Goal: Information Seeking & Learning: Learn about a topic

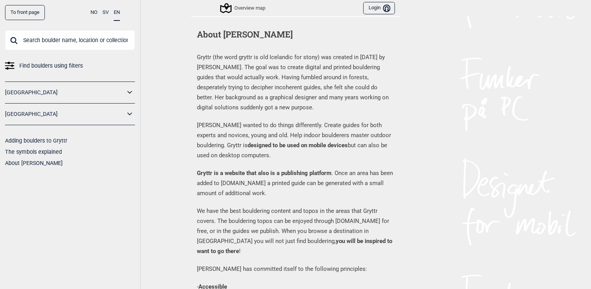
click at [226, 11] on icon at bounding box center [225, 8] width 15 height 15
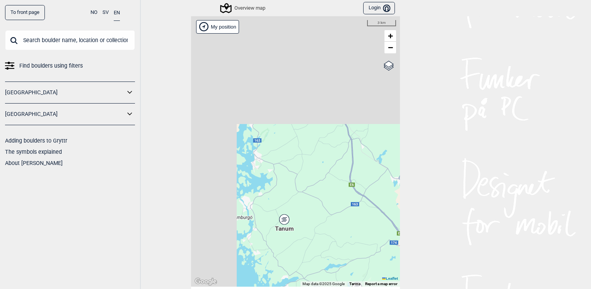
drag, startPoint x: 308, startPoint y: 137, endPoint x: 351, endPoint y: 251, distance: 121.7
click at [351, 251] on div "Hallingdal Stange [GEOGRAPHIC_DATA] syd [GEOGRAPHIC_DATA] og omegn [GEOGRAPHIC_…" at bounding box center [295, 151] width 209 height 271
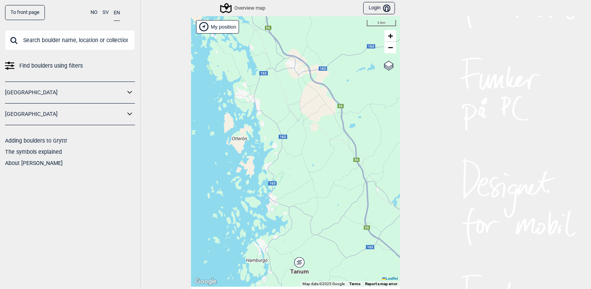
drag, startPoint x: 300, startPoint y: 98, endPoint x: 347, endPoint y: 194, distance: 107.5
click at [347, 194] on div "Hallingdal Stange [GEOGRAPHIC_DATA] syd [GEOGRAPHIC_DATA] og omegn [GEOGRAPHIC_…" at bounding box center [295, 151] width 209 height 271
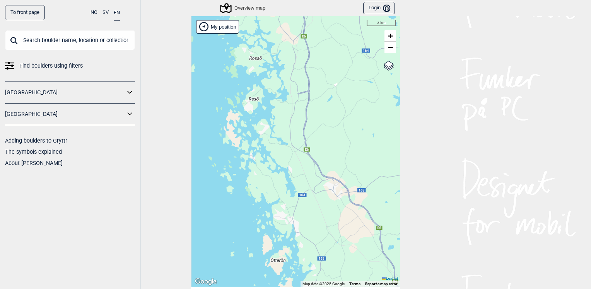
drag, startPoint x: 318, startPoint y: 154, endPoint x: 313, endPoint y: 229, distance: 75.1
click at [313, 229] on div "Hallingdal Stange [GEOGRAPHIC_DATA] syd [GEOGRAPHIC_DATA] og omegn [GEOGRAPHIC_…" at bounding box center [295, 151] width 209 height 271
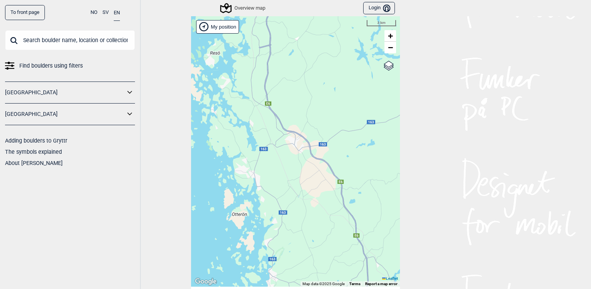
drag, startPoint x: 332, startPoint y: 250, endPoint x: 300, endPoint y: 68, distance: 184.9
click at [300, 68] on div "Hallingdal Stange [GEOGRAPHIC_DATA] syd [GEOGRAPHIC_DATA] og omegn [GEOGRAPHIC_…" at bounding box center [295, 151] width 209 height 271
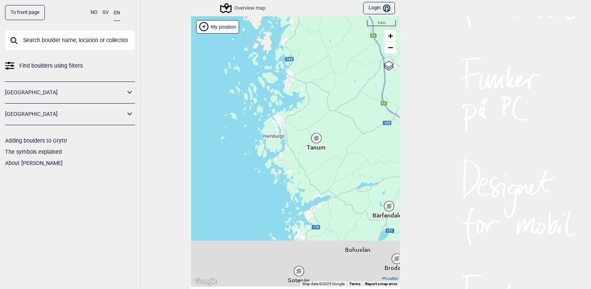
drag, startPoint x: 289, startPoint y: 175, endPoint x: 306, endPoint y: 103, distance: 74.3
click at [300, 91] on div "Hallingdal Stange [GEOGRAPHIC_DATA] syd [GEOGRAPHIC_DATA] og omegn [GEOGRAPHIC_…" at bounding box center [295, 151] width 209 height 271
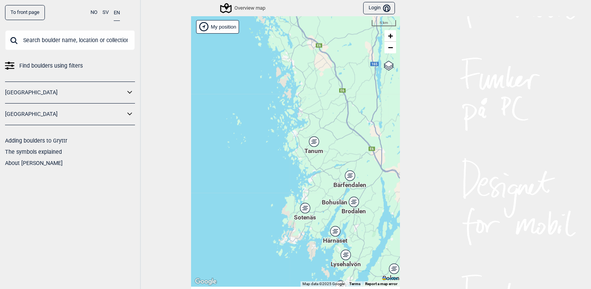
click at [311, 145] on icon at bounding box center [314, 141] width 10 height 10
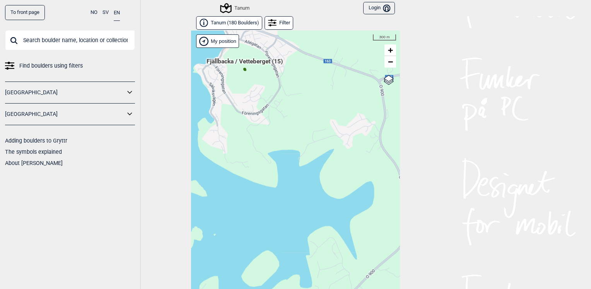
click at [242, 69] on div "Hallingdal Stange [GEOGRAPHIC_DATA] syd [GEOGRAPHIC_DATA] og omegn [GEOGRAPHIC_…" at bounding box center [295, 166] width 209 height 271
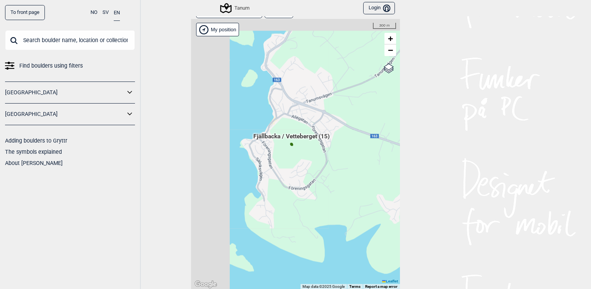
drag, startPoint x: 274, startPoint y: 94, endPoint x: 318, endPoint y: 174, distance: 92.0
click at [323, 177] on div "Hallingdal Stange [GEOGRAPHIC_DATA] syd [GEOGRAPHIC_DATA] og omegn [GEOGRAPHIC_…" at bounding box center [295, 154] width 209 height 271
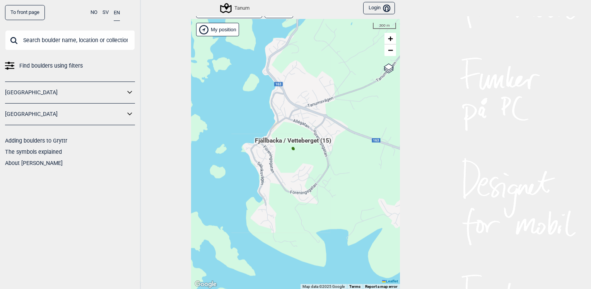
click at [274, 139] on span "Fjällbacka / Vetteberget (15)" at bounding box center [293, 143] width 76 height 15
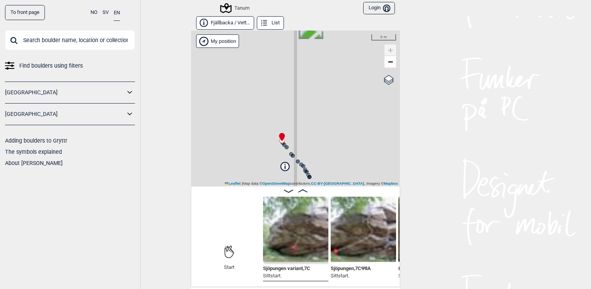
scroll to position [39, 0]
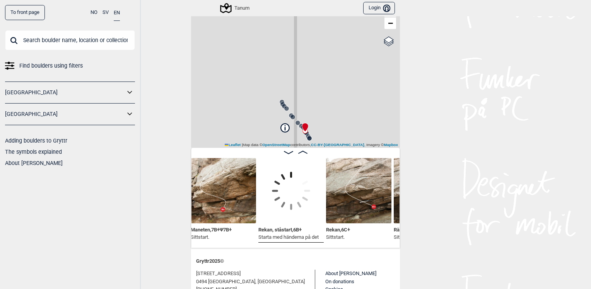
scroll to position [0, 665]
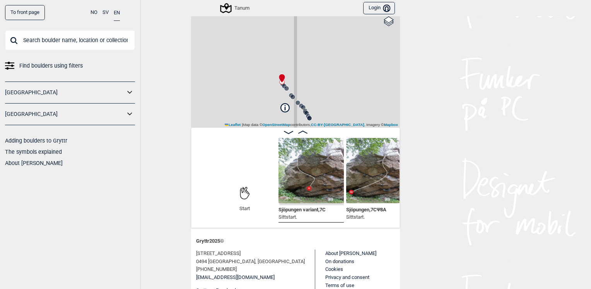
scroll to position [77, 0]
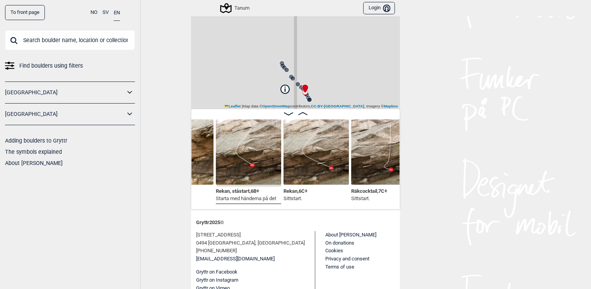
scroll to position [0, 725]
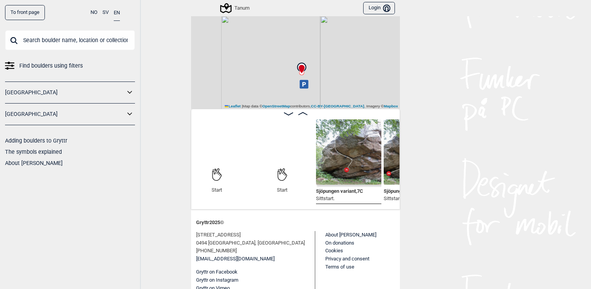
scroll to position [30, 0]
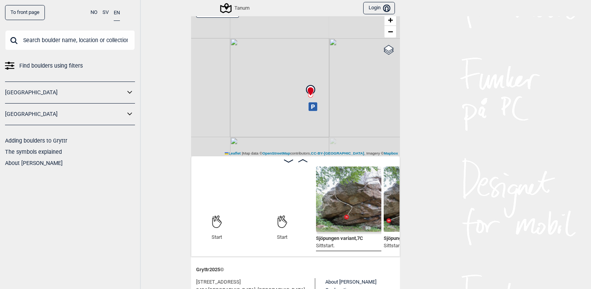
drag, startPoint x: 308, startPoint y: 82, endPoint x: 322, endPoint y: 49, distance: 35.2
click at [320, 50] on div "Tanum My position 500 m + − OpenStreetMap Google satellite Leaflet | Map data ©…" at bounding box center [295, 78] width 209 height 156
drag, startPoint x: 271, startPoint y: 58, endPoint x: 269, endPoint y: 107, distance: 49.5
click at [269, 107] on div "Tanum My position 500 m + − OpenStreetMap Google satellite Leaflet | Map data ©…" at bounding box center [295, 78] width 209 height 156
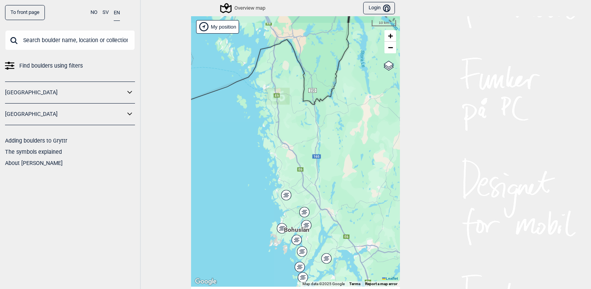
drag, startPoint x: 263, startPoint y: 112, endPoint x: 293, endPoint y: 138, distance: 39.4
click at [297, 173] on div "Hallingdal Stange [GEOGRAPHIC_DATA] syd [GEOGRAPHIC_DATA] og omegn [GEOGRAPHIC_…" at bounding box center [295, 151] width 209 height 271
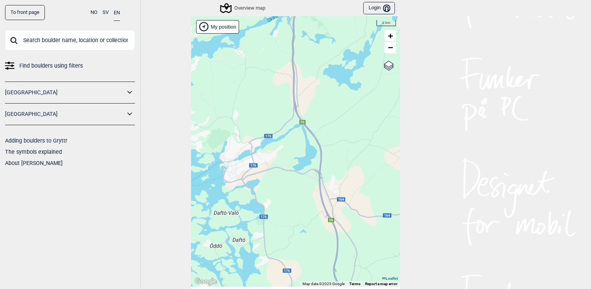
drag, startPoint x: 257, startPoint y: 140, endPoint x: 298, endPoint y: 146, distance: 42.3
click at [298, 146] on div "Hallingdal Stange [GEOGRAPHIC_DATA] syd [GEOGRAPHIC_DATA] og omegn [GEOGRAPHIC_…" at bounding box center [295, 151] width 209 height 271
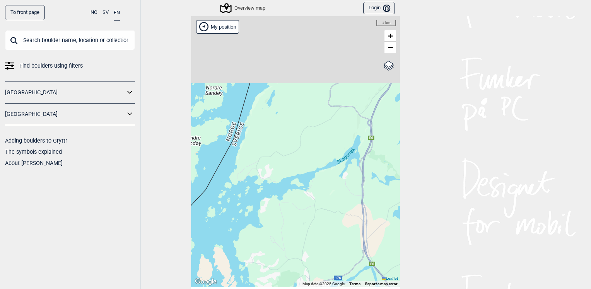
drag, startPoint x: 308, startPoint y: 90, endPoint x: 356, endPoint y: 232, distance: 150.0
click at [356, 232] on div "Hallingdal Stange [GEOGRAPHIC_DATA] syd [GEOGRAPHIC_DATA] og omegn [GEOGRAPHIC_…" at bounding box center [295, 151] width 209 height 271
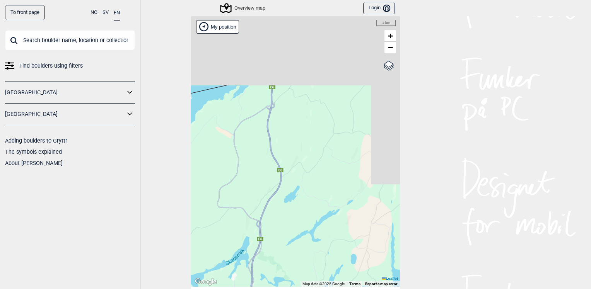
drag, startPoint x: 357, startPoint y: 158, endPoint x: 255, endPoint y: 255, distance: 140.2
click at [254, 253] on div "Hallingdal Stange [GEOGRAPHIC_DATA] syd [GEOGRAPHIC_DATA] og omegn [GEOGRAPHIC_…" at bounding box center [295, 151] width 209 height 271
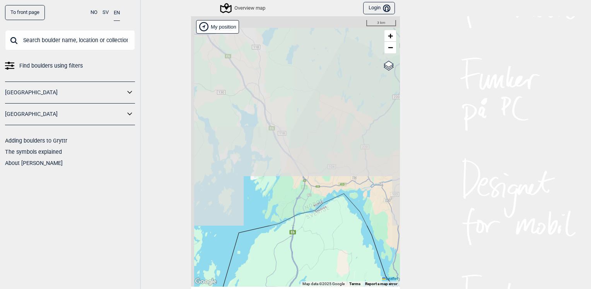
drag, startPoint x: 296, startPoint y: 173, endPoint x: 306, endPoint y: 253, distance: 80.3
click at [306, 253] on div "Hallingdal Stange [GEOGRAPHIC_DATA] syd [GEOGRAPHIC_DATA] og omegn [GEOGRAPHIC_…" at bounding box center [295, 151] width 209 height 271
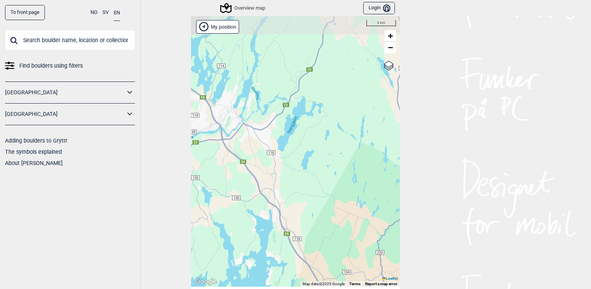
drag, startPoint x: 226, startPoint y: 210, endPoint x: 344, endPoint y: 211, distance: 118.3
click at [344, 211] on div "Hallingdal Stange [GEOGRAPHIC_DATA] syd [GEOGRAPHIC_DATA] og omegn [GEOGRAPHIC_…" at bounding box center [295, 151] width 209 height 271
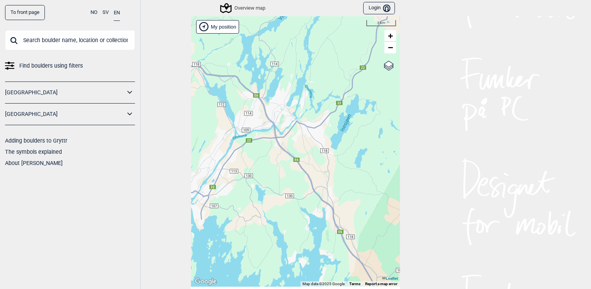
drag, startPoint x: 261, startPoint y: 181, endPoint x: 334, endPoint y: 167, distance: 74.4
click at [334, 167] on div "Hallingdal Stange [GEOGRAPHIC_DATA] syd [GEOGRAPHIC_DATA] og omegn [GEOGRAPHIC_…" at bounding box center [295, 151] width 209 height 271
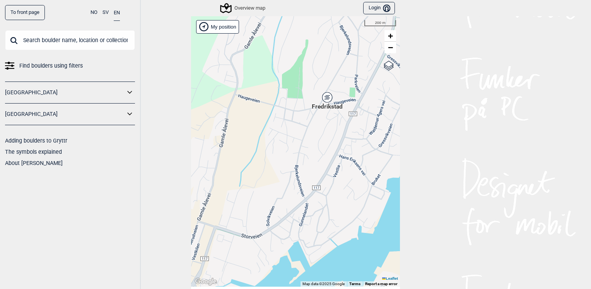
click at [325, 97] on div "Fredrikstad" at bounding box center [327, 97] width 5 height 5
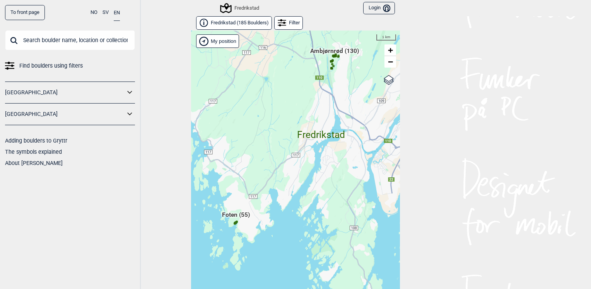
scroll to position [12, 0]
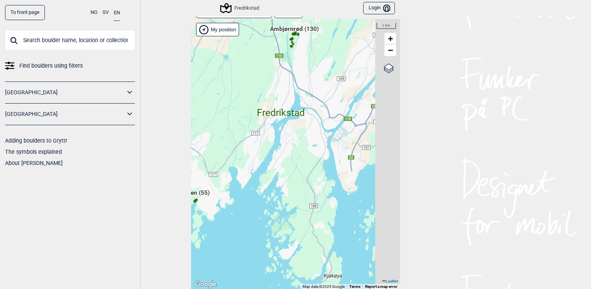
drag, startPoint x: 320, startPoint y: 217, endPoint x: 282, endPoint y: 211, distance: 39.0
click at [282, 211] on div "Hallingdal Stange [GEOGRAPHIC_DATA] syd [GEOGRAPHIC_DATA] og omegn [GEOGRAPHIC_…" at bounding box center [295, 154] width 209 height 271
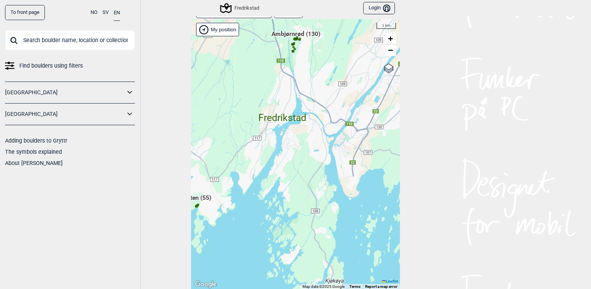
click at [291, 51] on circle at bounding box center [292, 51] width 2 height 2
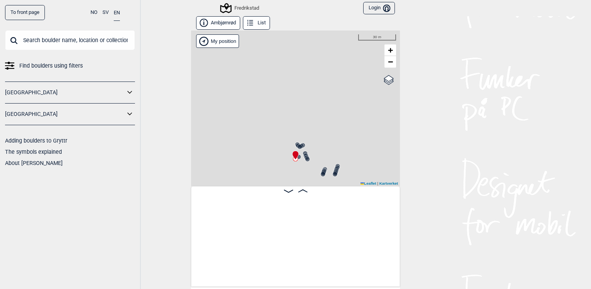
scroll to position [0, 8164]
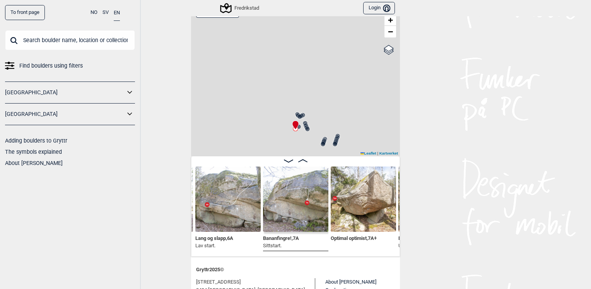
click at [322, 142] on icon at bounding box center [323, 144] width 6 height 6
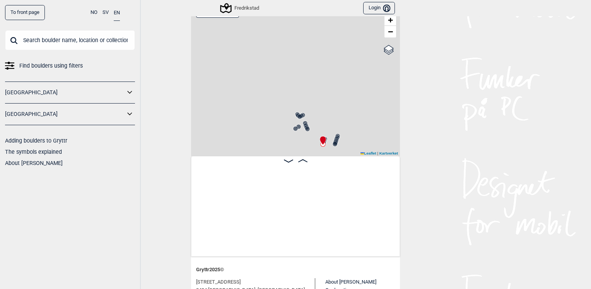
scroll to position [0, 7446]
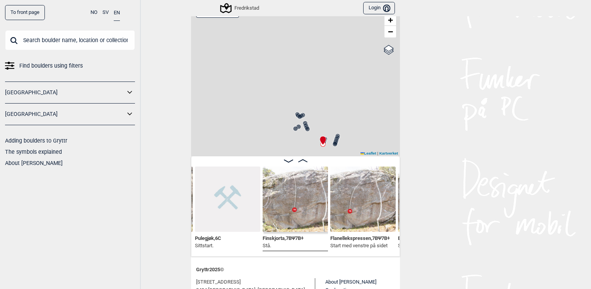
click at [333, 140] on icon at bounding box center [335, 143] width 6 height 6
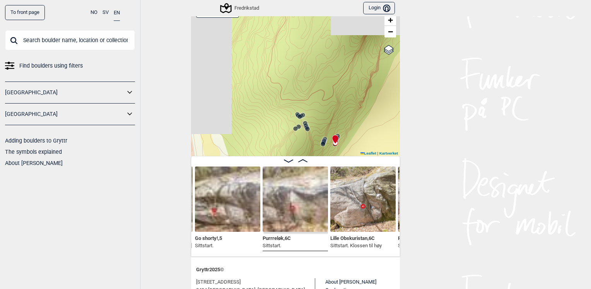
scroll to position [85, 0]
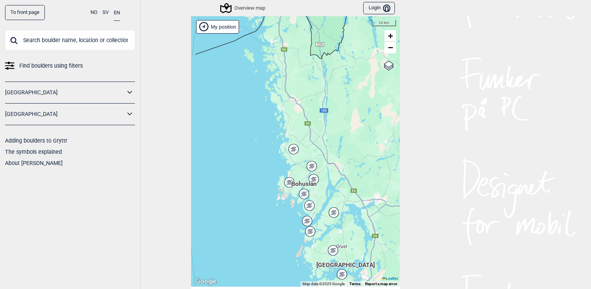
drag, startPoint x: 305, startPoint y: 102, endPoint x: 327, endPoint y: 147, distance: 49.8
click at [326, 147] on div "Hallingdal Stange [GEOGRAPHIC_DATA] syd [GEOGRAPHIC_DATA] og omegn [GEOGRAPHIC_…" at bounding box center [295, 151] width 209 height 271
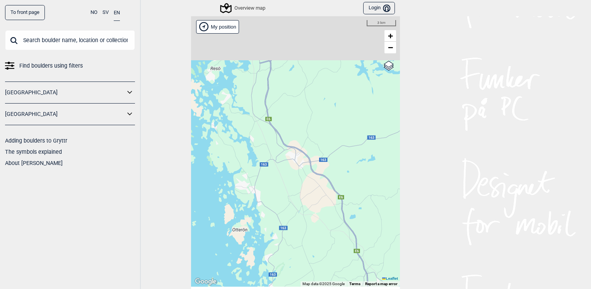
drag, startPoint x: 311, startPoint y: 141, endPoint x: 328, endPoint y: 206, distance: 67.1
click at [328, 206] on div "Hallingdal Stange [GEOGRAPHIC_DATA] syd [GEOGRAPHIC_DATA] og omegn [GEOGRAPHIC_…" at bounding box center [295, 151] width 209 height 271
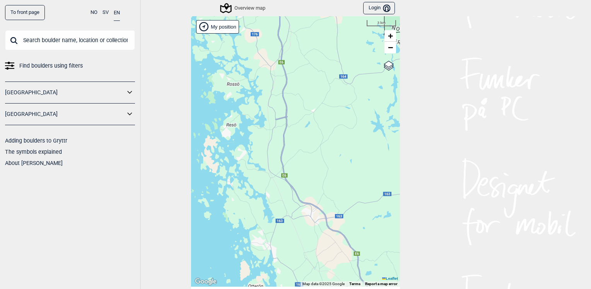
drag, startPoint x: 290, startPoint y: 94, endPoint x: 333, endPoint y: 146, distance: 67.5
click at [333, 146] on div "Hallingdal Stange [GEOGRAPHIC_DATA] syd [GEOGRAPHIC_DATA] og omegn [GEOGRAPHIC_…" at bounding box center [295, 151] width 209 height 271
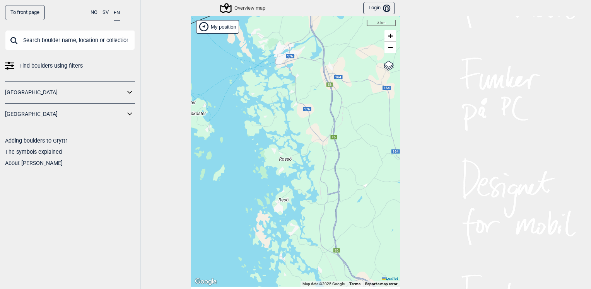
drag, startPoint x: 303, startPoint y: 105, endPoint x: 315, endPoint y: 134, distance: 31.2
click at [315, 134] on div "Hallingdal Stange [GEOGRAPHIC_DATA] syd [GEOGRAPHIC_DATA] og omegn [GEOGRAPHIC_…" at bounding box center [295, 151] width 209 height 271
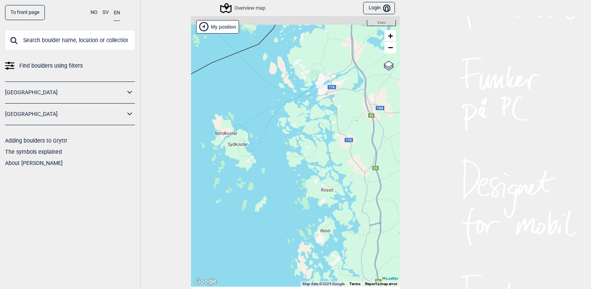
drag, startPoint x: 317, startPoint y: 121, endPoint x: 347, endPoint y: 133, distance: 32.4
click at [347, 133] on div "Hallingdal Stange [GEOGRAPHIC_DATA] syd [GEOGRAPHIC_DATA] og omegn [GEOGRAPHIC_…" at bounding box center [295, 151] width 209 height 271
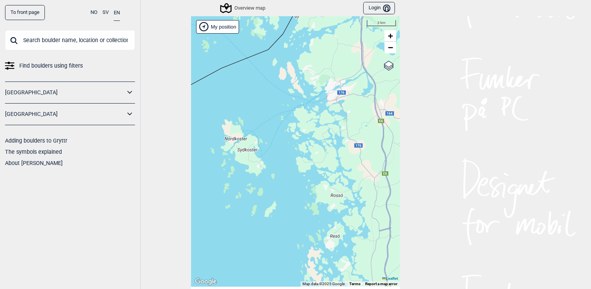
drag, startPoint x: 339, startPoint y: 119, endPoint x: 325, endPoint y: 159, distance: 42.5
click at [325, 159] on div "Hallingdal Stange [GEOGRAPHIC_DATA] syd [GEOGRAPHIC_DATA] og omegn [GEOGRAPHIC_…" at bounding box center [295, 151] width 209 height 271
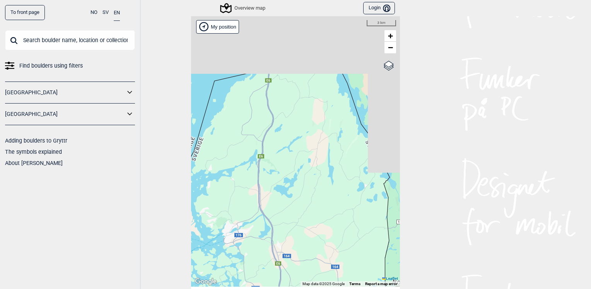
drag, startPoint x: 255, startPoint y: 206, endPoint x: 251, endPoint y: 212, distance: 7.0
click at [251, 212] on div "Hallingdal Stange [GEOGRAPHIC_DATA] syd [GEOGRAPHIC_DATA] og omegn [GEOGRAPHIC_…" at bounding box center [295, 151] width 209 height 271
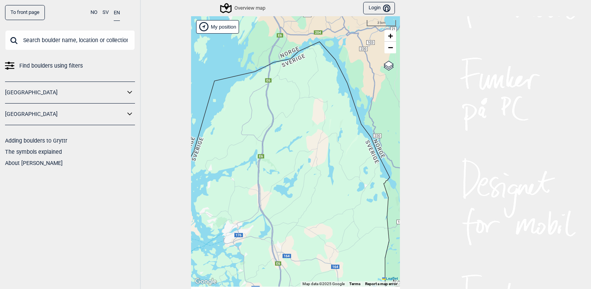
drag, startPoint x: 297, startPoint y: 138, endPoint x: 312, endPoint y: 85, distance: 55.3
click at [311, 87] on div "Hallingdal Stange [GEOGRAPHIC_DATA] syd [GEOGRAPHIC_DATA] og omegn [GEOGRAPHIC_…" at bounding box center [295, 151] width 209 height 271
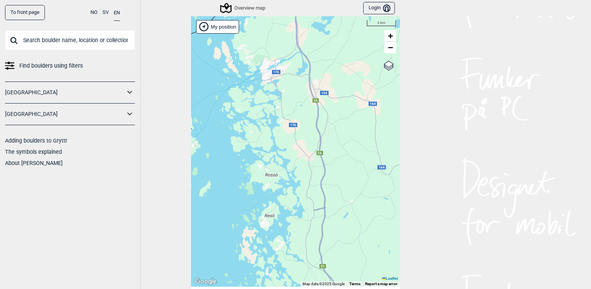
drag, startPoint x: 267, startPoint y: 224, endPoint x: 271, endPoint y: 169, distance: 54.6
click at [255, 126] on div "Hallingdal Stange [GEOGRAPHIC_DATA] syd [GEOGRAPHIC_DATA] og omegn [GEOGRAPHIC_…" at bounding box center [295, 151] width 209 height 271
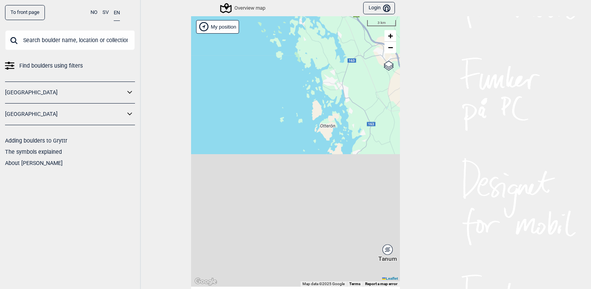
drag, startPoint x: 283, startPoint y: 206, endPoint x: 331, endPoint y: 66, distance: 148.0
click at [331, 68] on div "Hallingdal Stange [GEOGRAPHIC_DATA] syd [GEOGRAPHIC_DATA] og omegn [GEOGRAPHIC_…" at bounding box center [295, 151] width 209 height 271
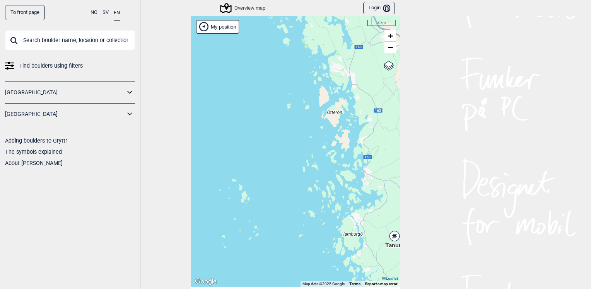
drag, startPoint x: 344, startPoint y: 166, endPoint x: 292, endPoint y: 99, distance: 84.8
click at [292, 99] on div "Hallingdal Stange [GEOGRAPHIC_DATA] syd [GEOGRAPHIC_DATA] og omegn [GEOGRAPHIC_…" at bounding box center [295, 151] width 209 height 271
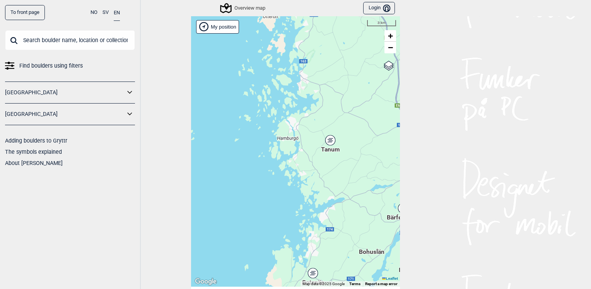
click at [328, 141] on div "Tanum" at bounding box center [330, 140] width 5 height 5
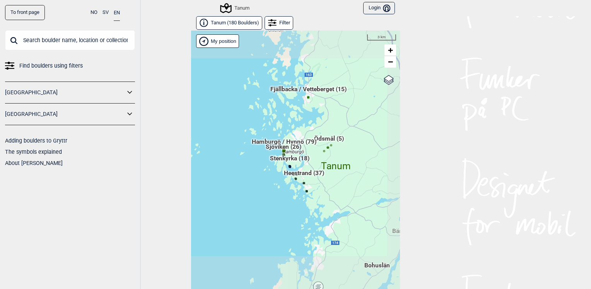
scroll to position [12, 0]
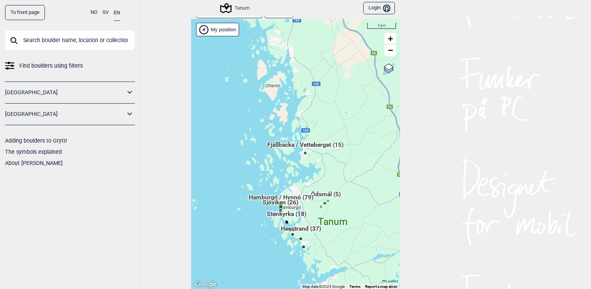
drag, startPoint x: 346, startPoint y: 120, endPoint x: 340, endPoint y: 196, distance: 76.0
click at [339, 196] on div "Hallingdal Stange [GEOGRAPHIC_DATA] syd [GEOGRAPHIC_DATA] og omegn [GEOGRAPHIC_…" at bounding box center [295, 154] width 209 height 271
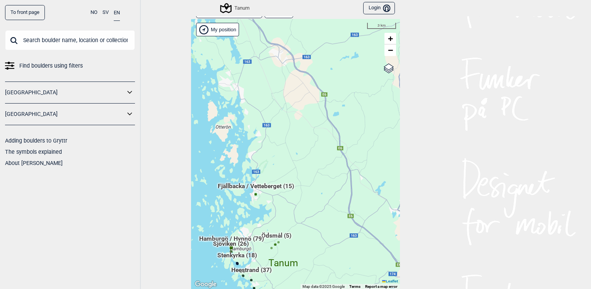
drag, startPoint x: 335, startPoint y: 124, endPoint x: 286, endPoint y: 161, distance: 60.8
click at [286, 161] on div "Hallingdal Stange [GEOGRAPHIC_DATA] syd [GEOGRAPHIC_DATA] og omegn [GEOGRAPHIC_…" at bounding box center [295, 154] width 209 height 271
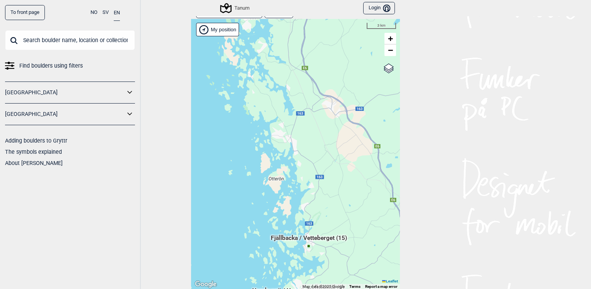
drag, startPoint x: 306, startPoint y: 135, endPoint x: 354, endPoint y: 182, distance: 67.0
click at [354, 182] on div "Hallingdal Stange [GEOGRAPHIC_DATA] syd [GEOGRAPHIC_DATA] og omegn [GEOGRAPHIC_…" at bounding box center [295, 154] width 209 height 271
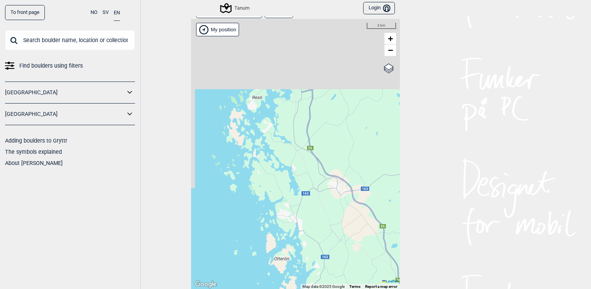
drag, startPoint x: 309, startPoint y: 136, endPoint x: 317, endPoint y: 199, distance: 63.1
click at [316, 199] on div "Hallingdal Stange [GEOGRAPHIC_DATA] syd [GEOGRAPHIC_DATA] og omegn [GEOGRAPHIC_…" at bounding box center [295, 154] width 209 height 271
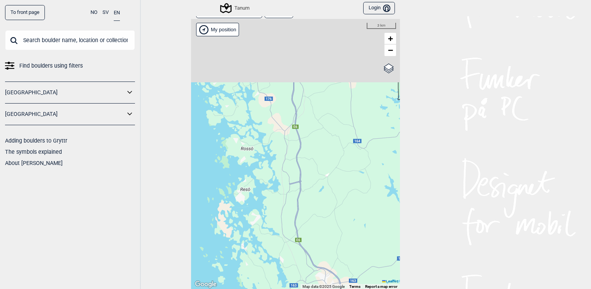
drag, startPoint x: 334, startPoint y: 117, endPoint x: 328, endPoint y: 196, distance: 79.5
click at [328, 196] on div "Hallingdal Stange [GEOGRAPHIC_DATA] syd [GEOGRAPHIC_DATA] og omegn [GEOGRAPHIC_…" at bounding box center [295, 154] width 209 height 271
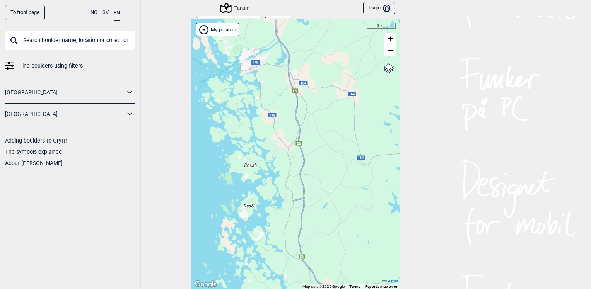
drag, startPoint x: 308, startPoint y: 111, endPoint x: 339, endPoint y: 188, distance: 82.9
click at [339, 188] on div "Hallingdal Stange [GEOGRAPHIC_DATA] syd [GEOGRAPHIC_DATA] og omegn [GEOGRAPHIC_…" at bounding box center [295, 154] width 209 height 271
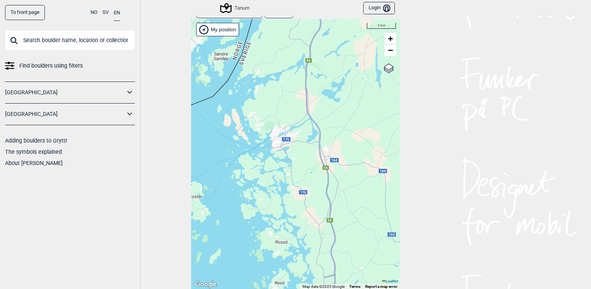
drag, startPoint x: 308, startPoint y: 126, endPoint x: 293, endPoint y: 202, distance: 77.2
click at [291, 202] on div "Hallingdal Stange [GEOGRAPHIC_DATA] syd [GEOGRAPHIC_DATA] og omegn [GEOGRAPHIC_…" at bounding box center [295, 154] width 209 height 271
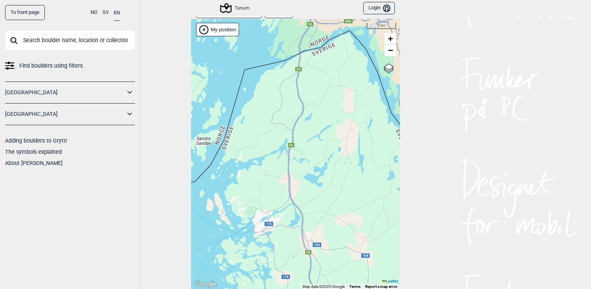
drag, startPoint x: 305, startPoint y: 142, endPoint x: 311, endPoint y: 207, distance: 65.6
click at [310, 204] on div "Hallingdal Stange [GEOGRAPHIC_DATA] syd [GEOGRAPHIC_DATA] og omegn [GEOGRAPHIC_…" at bounding box center [295, 154] width 209 height 271
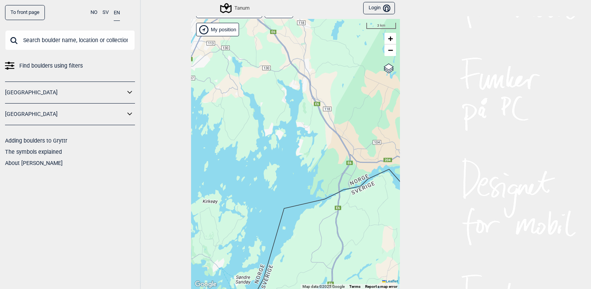
drag, startPoint x: 330, startPoint y: 195, endPoint x: 344, endPoint y: 236, distance: 43.6
click at [344, 236] on div "Hallingdal Stange [GEOGRAPHIC_DATA] syd [GEOGRAPHIC_DATA] og omegn [GEOGRAPHIC_…" at bounding box center [295, 154] width 209 height 271
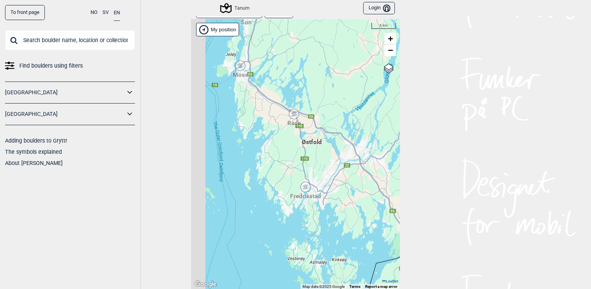
drag, startPoint x: 315, startPoint y: 180, endPoint x: 324, endPoint y: 206, distance: 27.6
click at [329, 209] on div "Hallingdal Stange [GEOGRAPHIC_DATA] syd [GEOGRAPHIC_DATA] og omegn [GEOGRAPHIC_…" at bounding box center [295, 154] width 209 height 271
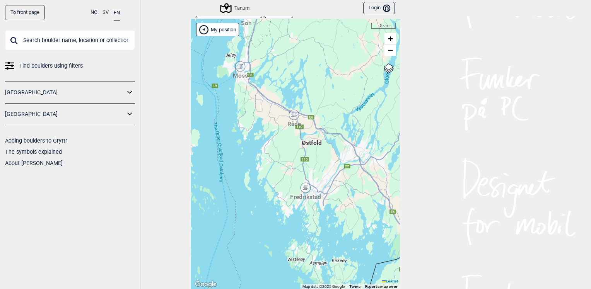
click at [303, 189] on div "Fredrikstad" at bounding box center [305, 188] width 5 height 5
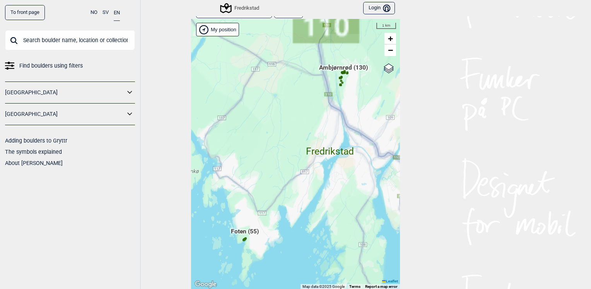
drag, startPoint x: 299, startPoint y: 95, endPoint x: 310, endPoint y: 103, distance: 13.5
click at [254, 138] on div "Hallingdal Stange [GEOGRAPHIC_DATA] syd [GEOGRAPHIC_DATA] og omegn [GEOGRAPHIC_…" at bounding box center [295, 154] width 209 height 271
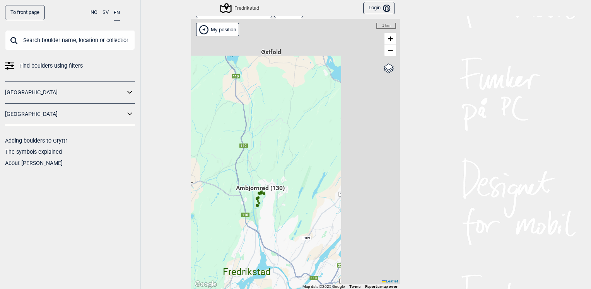
drag, startPoint x: 312, startPoint y: 101, endPoint x: 229, endPoint y: 222, distance: 146.4
click at [229, 222] on div "Hallingdal Stange [GEOGRAPHIC_DATA] syd [GEOGRAPHIC_DATA] og omegn [GEOGRAPHIC_…" at bounding box center [295, 154] width 209 height 271
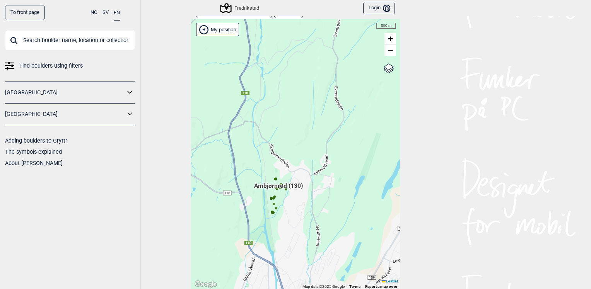
drag, startPoint x: 255, startPoint y: 222, endPoint x: 295, endPoint y: 200, distance: 46.2
click at [293, 203] on div "Hallingdal Stange [GEOGRAPHIC_DATA] syd [GEOGRAPHIC_DATA] og omegn [GEOGRAPHIC_…" at bounding box center [295, 154] width 209 height 271
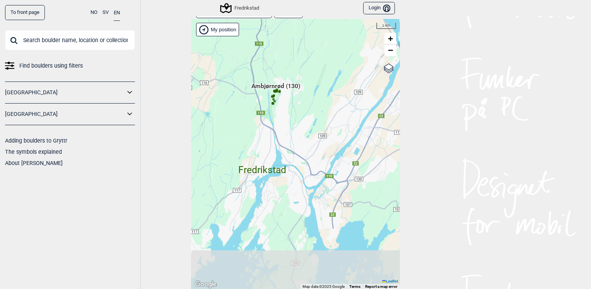
drag, startPoint x: 322, startPoint y: 151, endPoint x: 313, endPoint y: 111, distance: 41.6
click at [313, 111] on div "Hallingdal Stange [GEOGRAPHIC_DATA] syd [GEOGRAPHIC_DATA] og omegn [GEOGRAPHIC_…" at bounding box center [295, 154] width 209 height 271
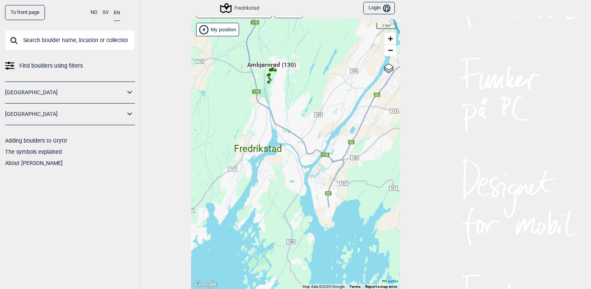
drag, startPoint x: 332, startPoint y: 202, endPoint x: 301, endPoint y: 133, distance: 75.4
click at [301, 134] on div "Hallingdal Stange [GEOGRAPHIC_DATA] syd [GEOGRAPHIC_DATA] og omegn [GEOGRAPHIC_…" at bounding box center [295, 154] width 209 height 271
